Goal: Check status: Check status

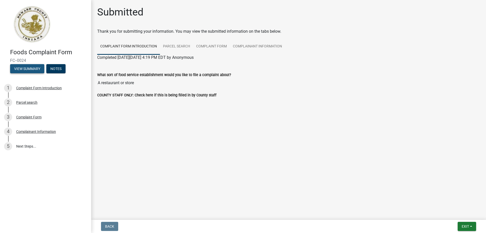
click at [32, 69] on button "View Summary" at bounding box center [27, 68] width 34 height 9
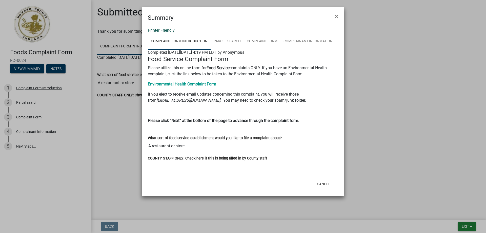
click at [159, 31] on link "Printer Friendly" at bounding box center [161, 30] width 27 height 5
click at [336, 16] on span "×" at bounding box center [336, 16] width 3 height 7
